Goal: Task Accomplishment & Management: Complete application form

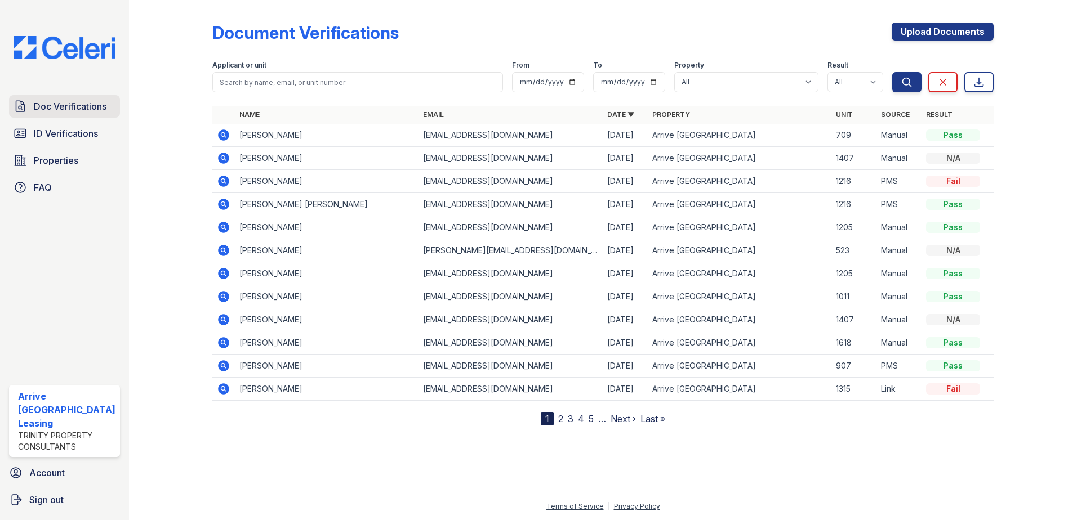
click at [75, 106] on span "Doc Verifications" at bounding box center [70, 107] width 73 height 14
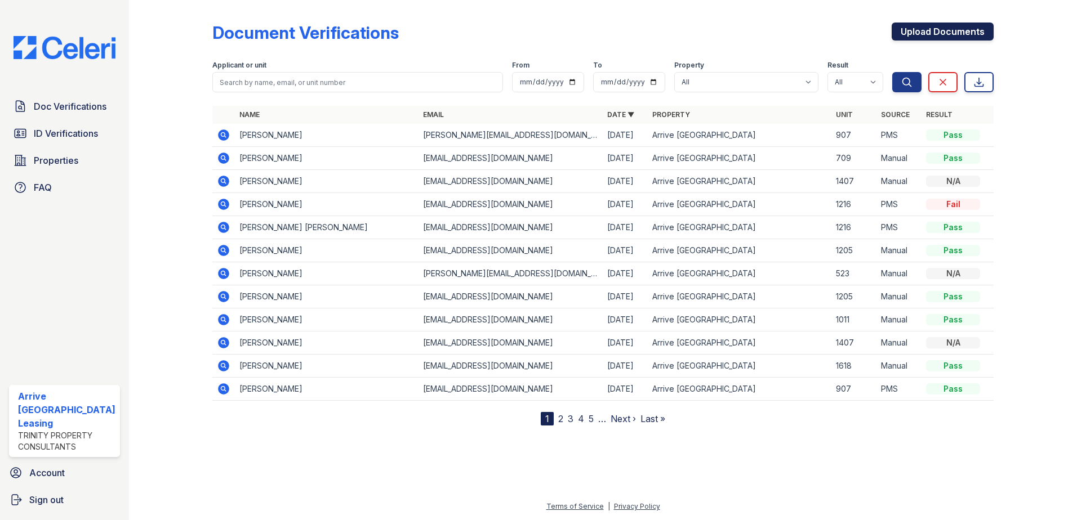
click at [925, 34] on link "Upload Documents" at bounding box center [943, 32] width 102 height 18
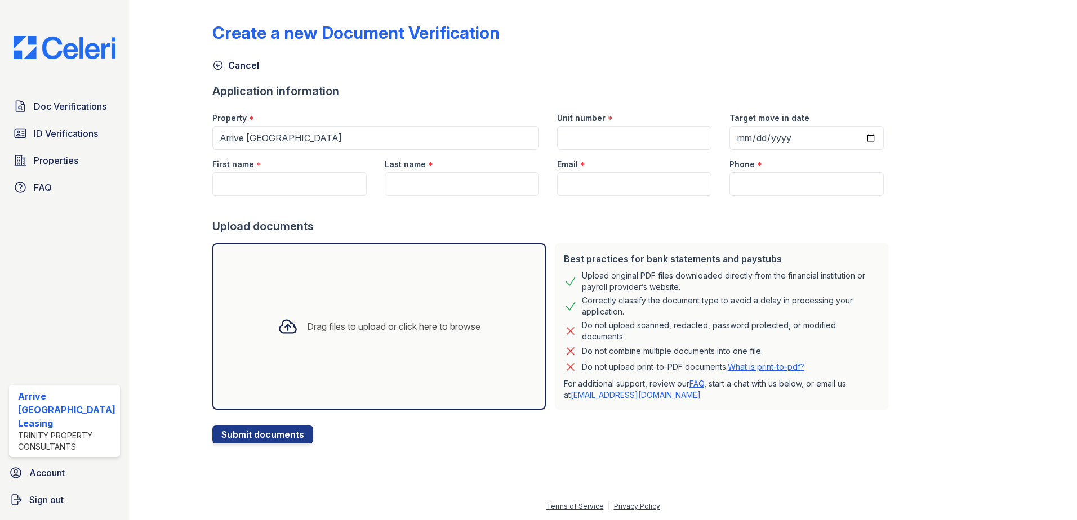
click at [307, 324] on div "Drag files to upload or click here to browse" at bounding box center [393, 327] width 173 height 14
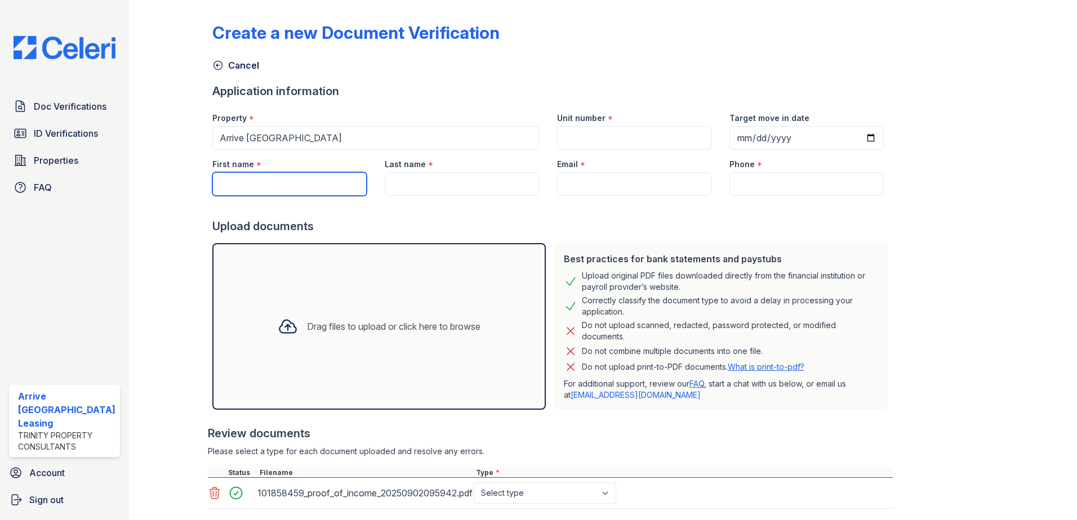
click at [339, 188] on input "First name" at bounding box center [289, 184] width 154 height 24
type input "Liwen"
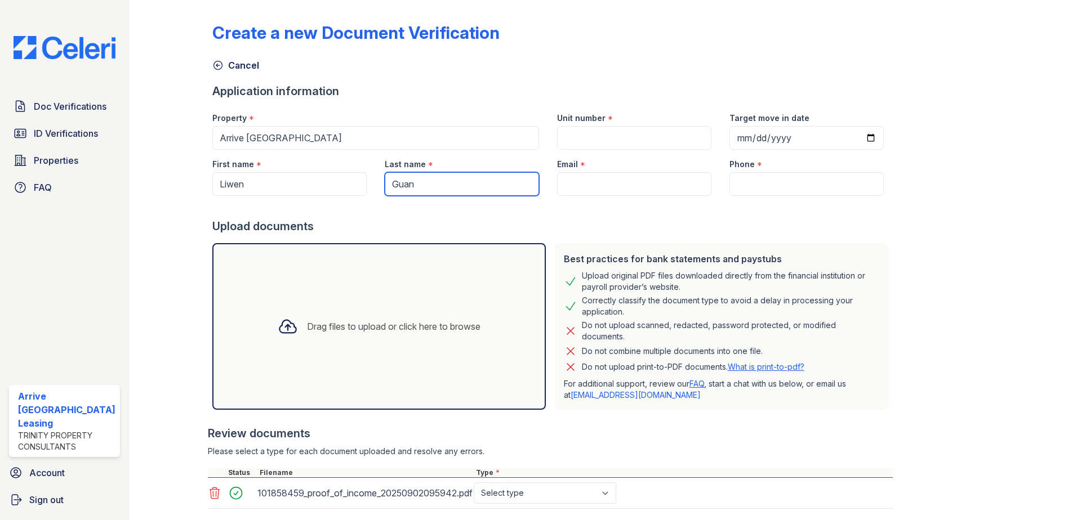
click at [429, 188] on input "Guan" at bounding box center [462, 184] width 154 height 24
type input "Gu"
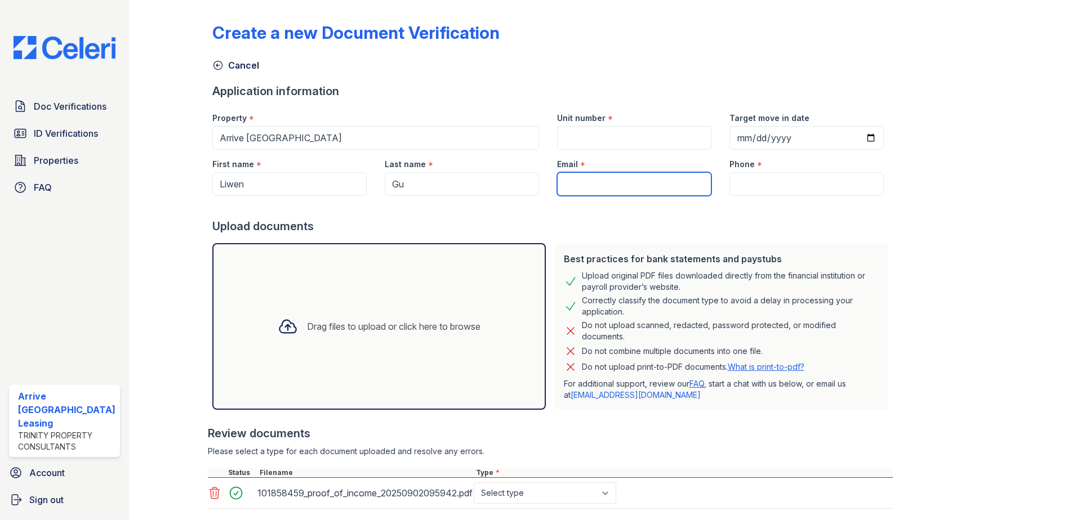
click at [616, 188] on input "Email" at bounding box center [634, 184] width 154 height 24
paste input "[PERSON_NAME][EMAIL_ADDRESS][DOMAIN_NAME]"
type input "[PERSON_NAME][EMAIL_ADDRESS][DOMAIN_NAME]"
click at [770, 183] on input "Phone" at bounding box center [806, 184] width 154 height 24
click at [766, 190] on input "Phone" at bounding box center [806, 184] width 154 height 24
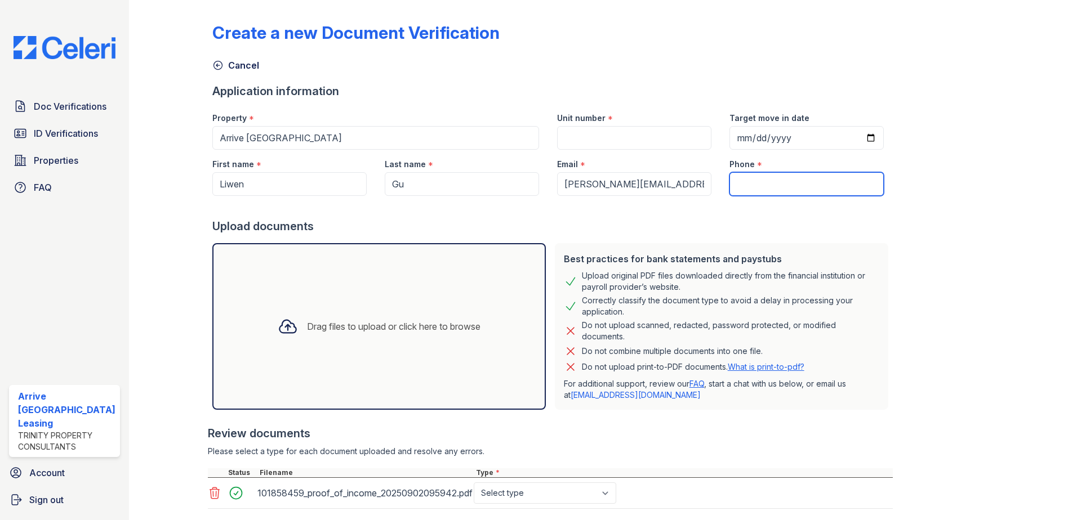
paste input "(314) 489-6842"
type input "(314) 489-6842"
click at [731, 142] on input "Target move in date" at bounding box center [806, 138] width 154 height 24
type input "2025-09-06"
click at [682, 137] on input "Unit number" at bounding box center [634, 138] width 154 height 24
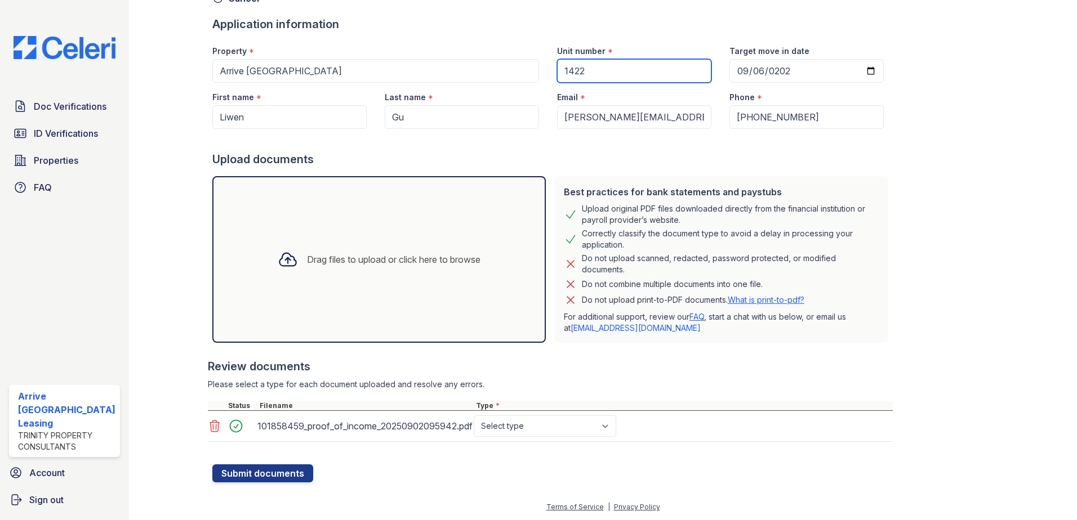
scroll to position [68, 0]
type input "1422"
click at [581, 416] on select "Select type Paystub Bank Statement Offer Letter Tax Documents Benefit Award Let…" at bounding box center [545, 425] width 143 height 21
select select "offer_letter"
click at [474, 415] on select "Select type Paystub Bank Statement Offer Letter Tax Documents Benefit Award Let…" at bounding box center [545, 425] width 143 height 21
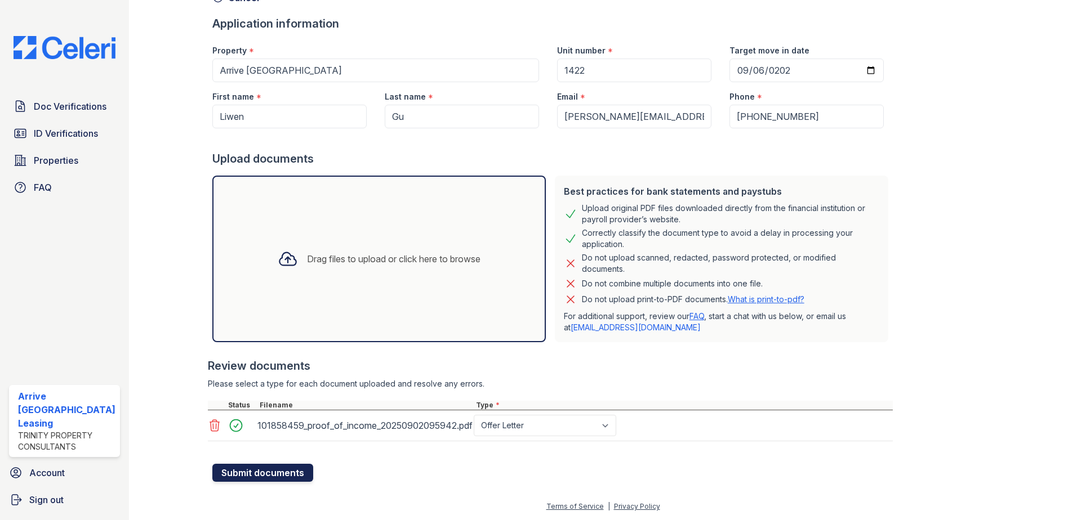
click at [300, 475] on button "Submit documents" at bounding box center [262, 473] width 101 height 18
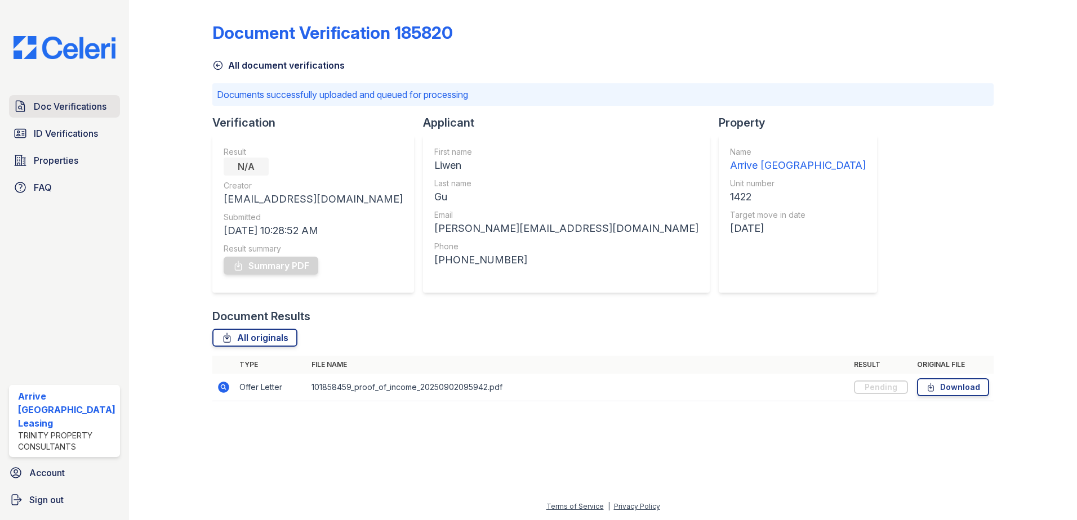
click at [64, 114] on link "Doc Verifications" at bounding box center [64, 106] width 111 height 23
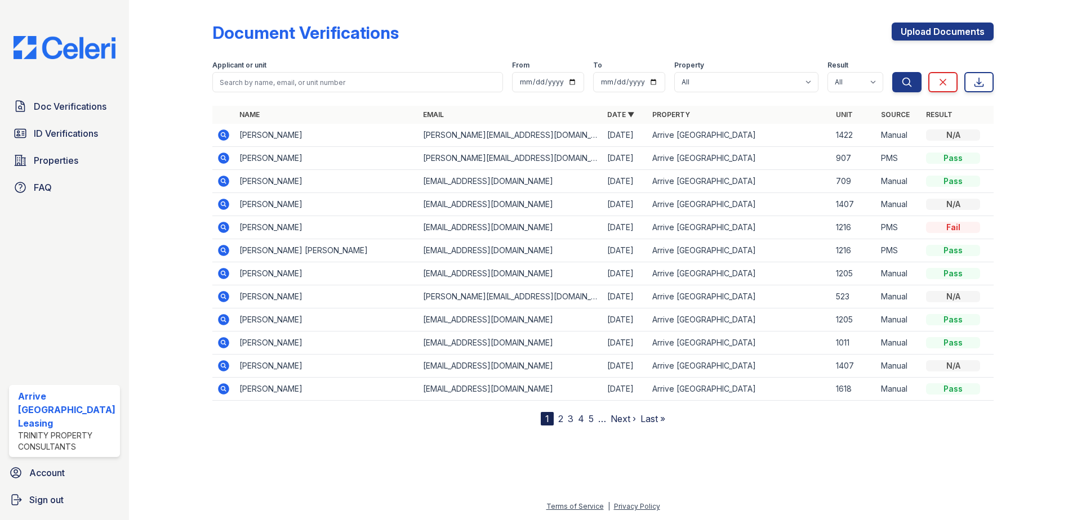
click at [220, 160] on icon at bounding box center [223, 158] width 11 height 11
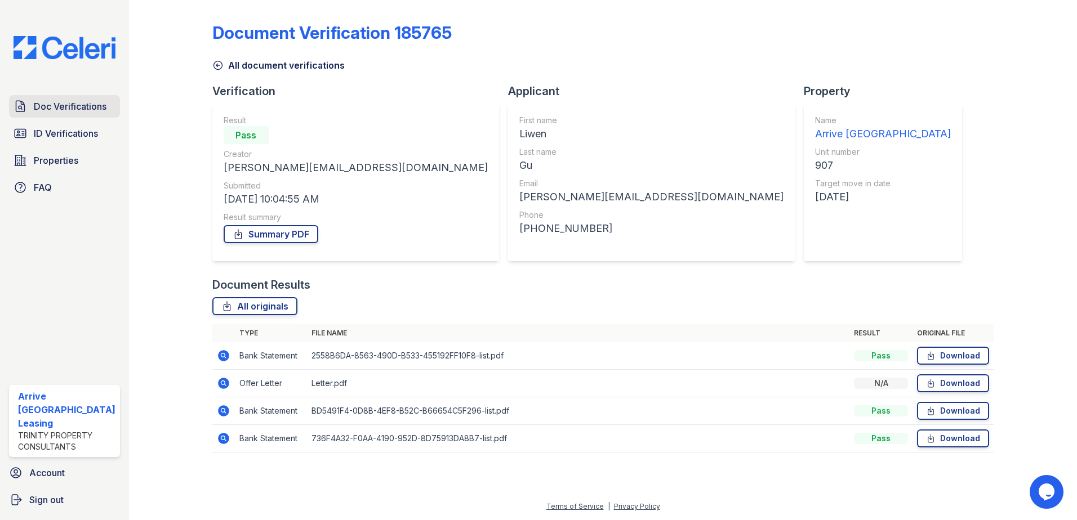
click at [44, 110] on span "Doc Verifications" at bounding box center [70, 107] width 73 height 14
